Goal: Book appointment/travel/reservation

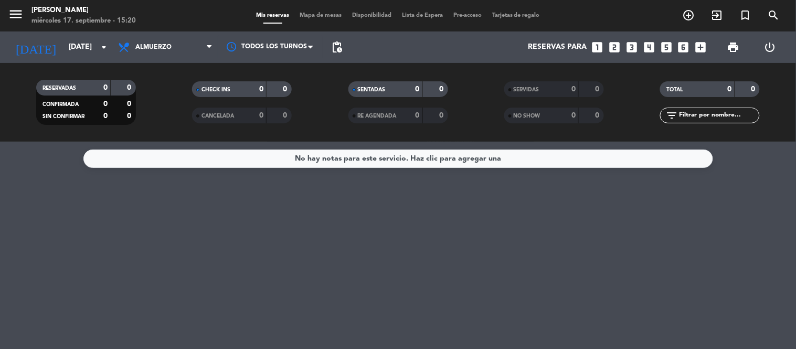
click at [156, 50] on span "Almuerzo" at bounding box center [153, 47] width 36 height 7
click at [153, 111] on div "menu Dashi - Rosario [DATE] 17. septiembre - 15:20 Mis reservas Mapa de mesas D…" at bounding box center [398, 71] width 796 height 142
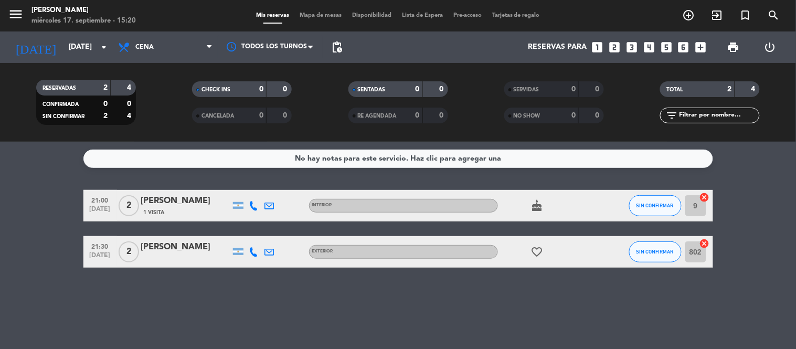
click at [520, 252] on div "favorite_border" at bounding box center [545, 251] width 94 height 31
click at [541, 249] on icon "favorite_border" at bounding box center [537, 251] width 13 height 13
click at [538, 276] on div "No hay notas para este servicio. Haz clic para agregar una 21:00 [DATE] 2 [PERS…" at bounding box center [398, 245] width 796 height 207
click at [93, 49] on input "[DATE]" at bounding box center [113, 47] width 100 height 19
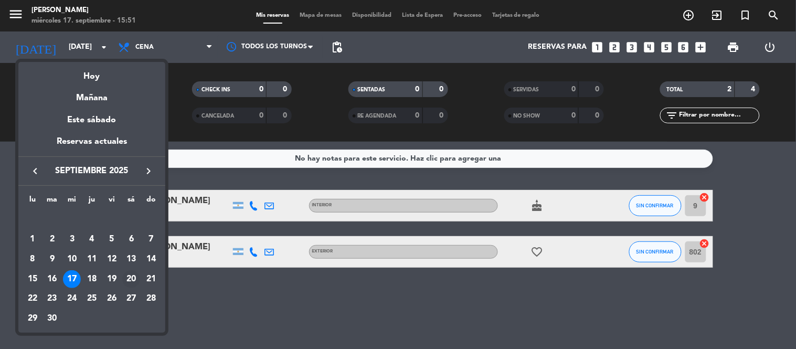
click at [128, 273] on div "20" at bounding box center [131, 279] width 18 height 18
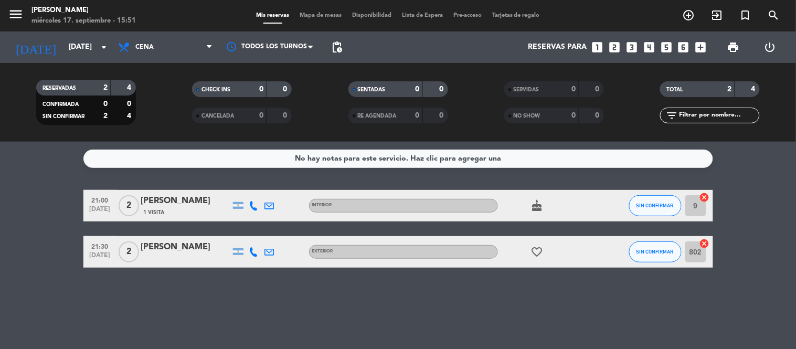
type input "[DATE]"
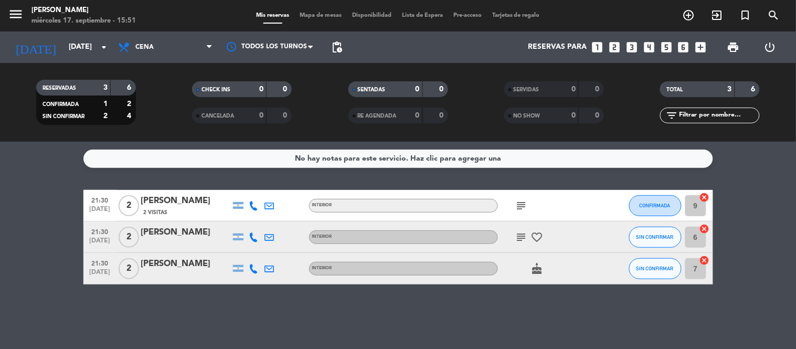
click at [153, 49] on span "Cena" at bounding box center [144, 47] width 18 height 7
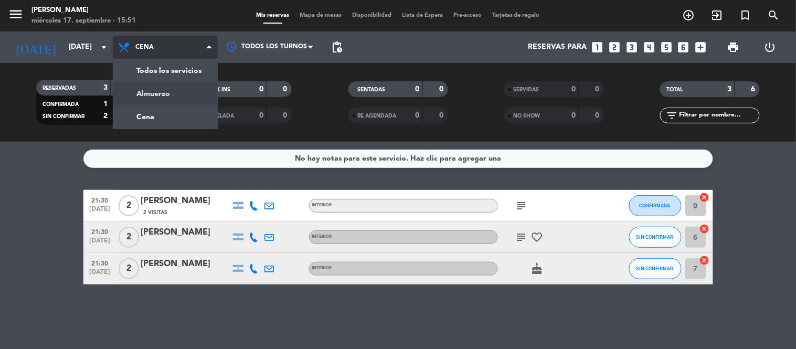
click at [159, 91] on div "menu Dashi - Rosario [DATE] 17. septiembre - 15:51 Mis reservas Mapa de mesas D…" at bounding box center [398, 71] width 796 height 142
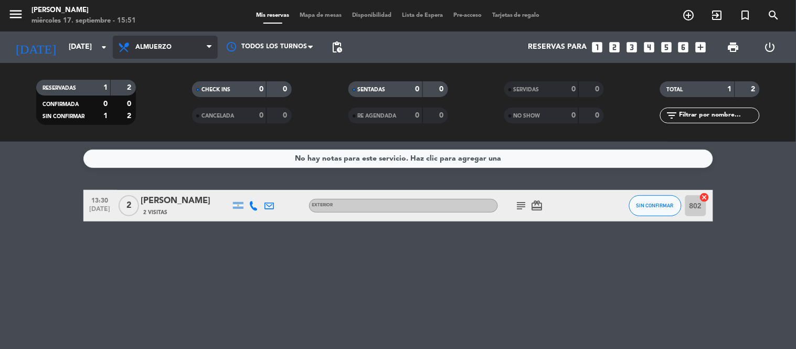
click at [157, 46] on span "Almuerzo" at bounding box center [153, 47] width 36 height 7
click at [165, 122] on div "menu Dashi - Rosario [DATE] 17. septiembre - 15:51 Mis reservas Mapa de mesas D…" at bounding box center [398, 71] width 796 height 142
